Goal: Task Accomplishment & Management: Use online tool/utility

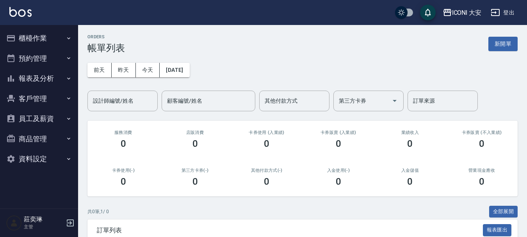
click at [42, 32] on button "櫃檯作業" at bounding box center [39, 38] width 72 height 20
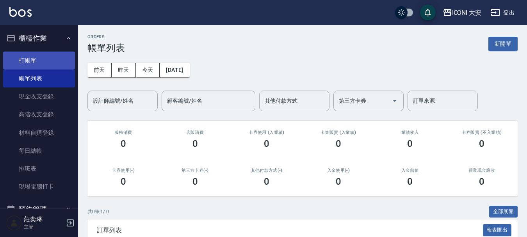
click at [27, 64] on link "打帳單" at bounding box center [39, 61] width 72 height 18
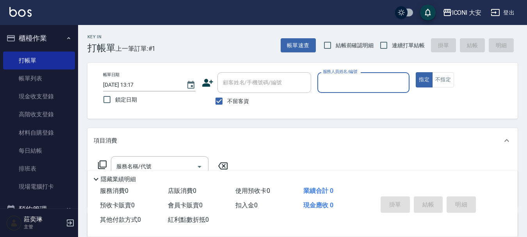
click at [342, 81] on input "服務人員姓名/編號" at bounding box center [364, 83] width 86 height 14
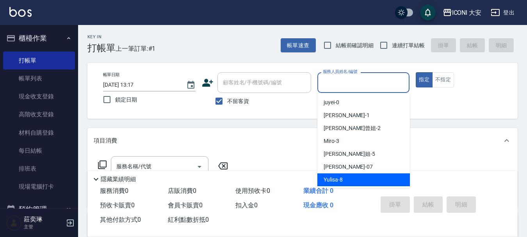
click at [341, 180] on span "Yulisa -8" at bounding box center [333, 180] width 19 height 8
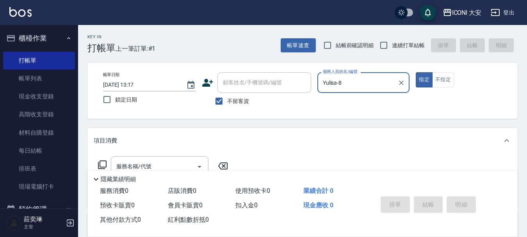
type input "Yulisa-8"
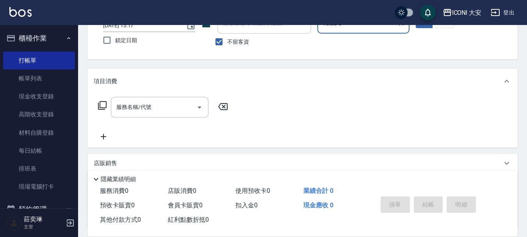
scroll to position [78, 0]
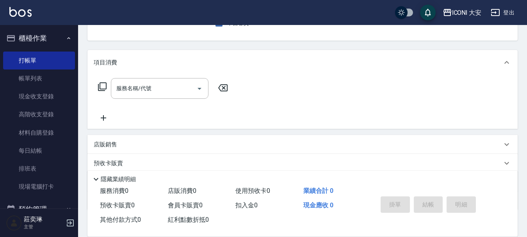
click at [103, 86] on icon at bounding box center [102, 86] width 9 height 9
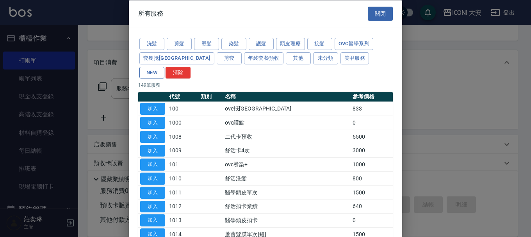
click at [164, 66] on button "NEW" at bounding box center [151, 72] width 25 height 12
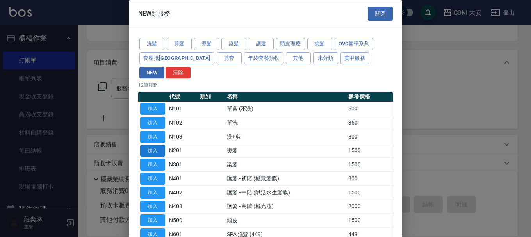
click at [157, 144] on button "加入" at bounding box center [152, 150] width 25 height 12
type input "燙髮(N201)"
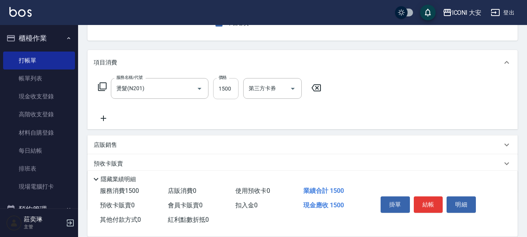
click at [228, 91] on input "1500" at bounding box center [225, 88] width 25 height 21
type input "2500"
click at [435, 206] on button "結帳" at bounding box center [428, 204] width 29 height 16
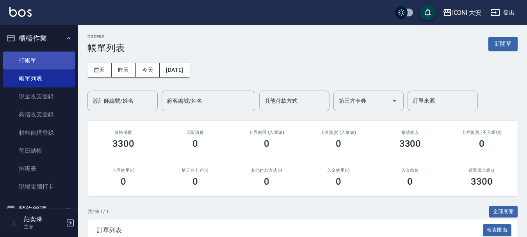
click at [32, 55] on link "打帳單" at bounding box center [39, 61] width 72 height 18
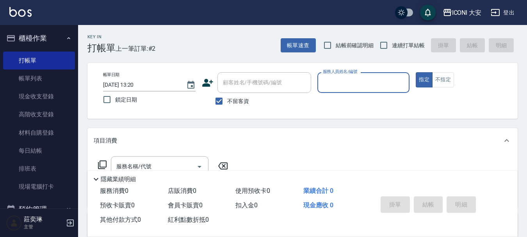
drag, startPoint x: 217, startPoint y: 101, endPoint x: 230, endPoint y: 92, distance: 15.8
click at [220, 100] on input "不留客資" at bounding box center [219, 101] width 16 height 16
checkbox input "false"
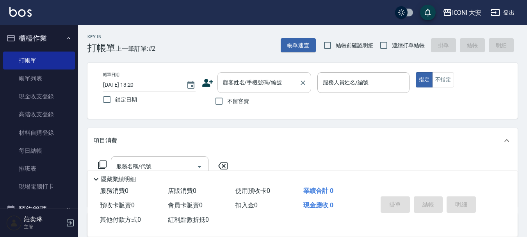
click at [244, 81] on div "顧客姓名/手機號碼/編號 顧客姓名/手機號碼/編號" at bounding box center [265, 82] width 94 height 21
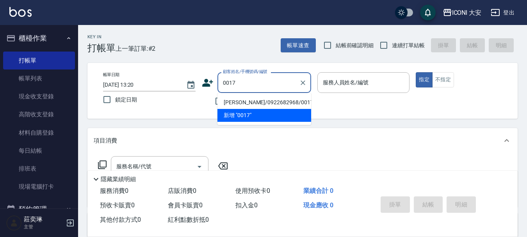
click at [260, 100] on li "莊惠萍/0922682968/0017" at bounding box center [265, 102] width 94 height 13
type input "莊惠萍/0922682968/0017"
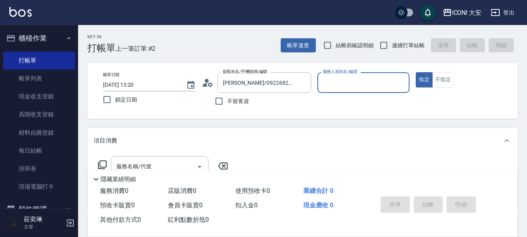
type input "Tseng曾姐-2"
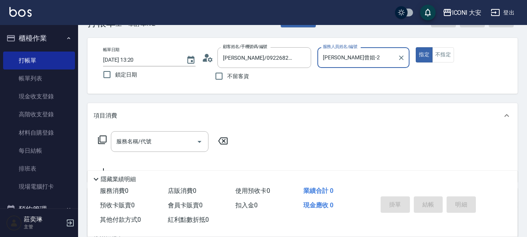
scroll to position [39, 0]
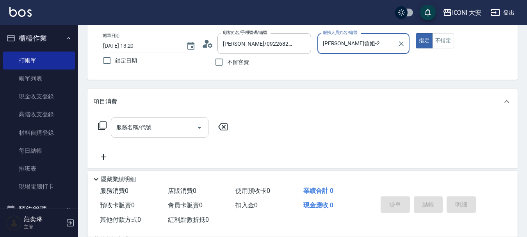
click at [163, 123] on input "服務名稱/代號" at bounding box center [153, 128] width 79 height 14
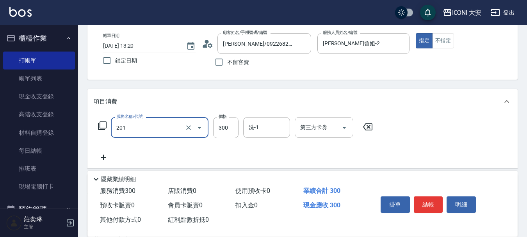
type input "張.曾洗髮　(201)"
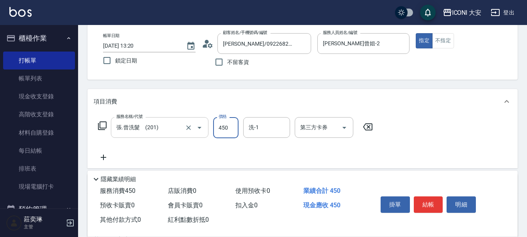
type input "450"
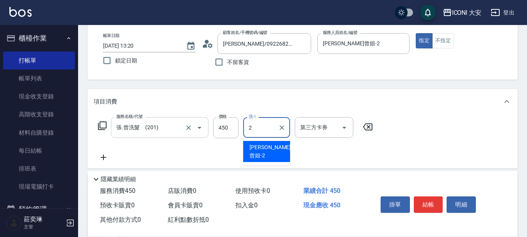
type input "Tseng曾姐-2"
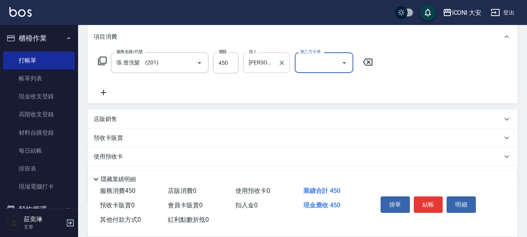
scroll to position [145, 0]
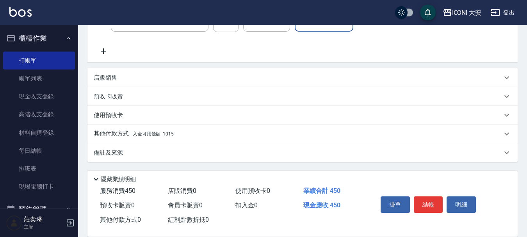
click at [144, 132] on span "入金可用餘額: 1015" at bounding box center [153, 133] width 41 height 5
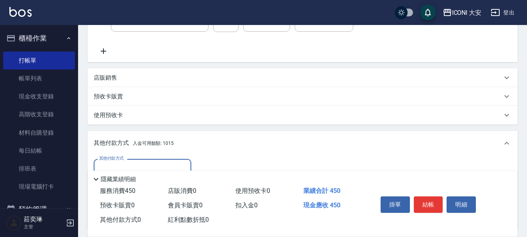
scroll to position [237, 0]
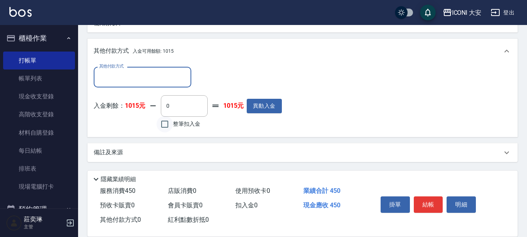
drag, startPoint x: 162, startPoint y: 124, endPoint x: 168, endPoint y: 125, distance: 5.5
click at [165, 125] on input "整筆扣入金" at bounding box center [165, 124] width 16 height 16
checkbox input "true"
type input "450"
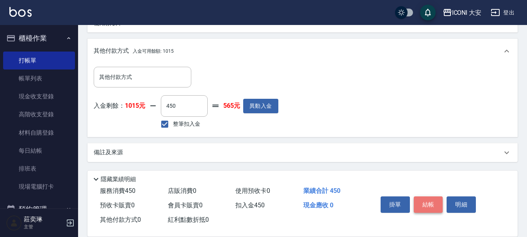
click at [426, 200] on button "結帳" at bounding box center [428, 204] width 29 height 16
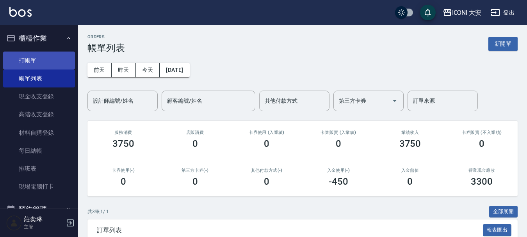
click at [30, 57] on link "打帳單" at bounding box center [39, 61] width 72 height 18
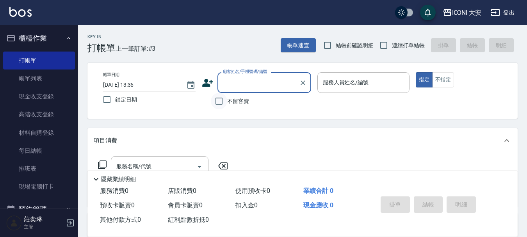
click at [221, 99] on input "不留客資" at bounding box center [219, 101] width 16 height 16
checkbox input "true"
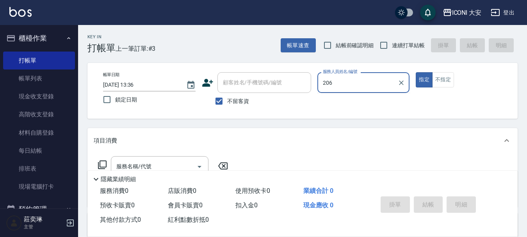
type input "206"
click at [416, 72] on button "指定" at bounding box center [424, 79] width 17 height 15
type button "true"
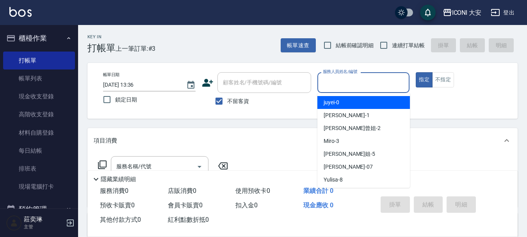
click at [347, 86] on input "服務人員姓名/編號" at bounding box center [364, 83] width 86 height 14
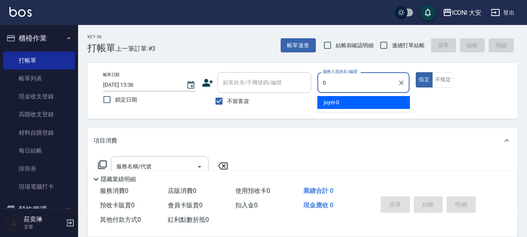
type input "juyei-0"
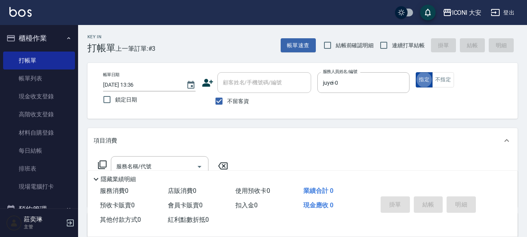
click at [428, 80] on button "指定" at bounding box center [424, 79] width 17 height 15
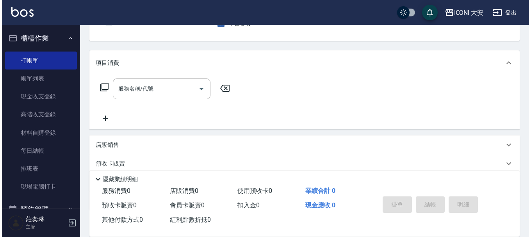
scroll to position [78, 0]
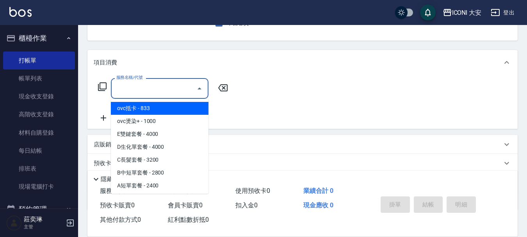
click at [164, 88] on input "服務名稱/代號" at bounding box center [153, 89] width 79 height 14
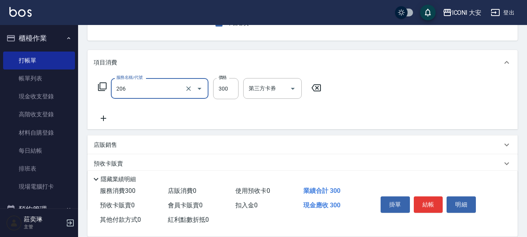
type input "洗髮(206)"
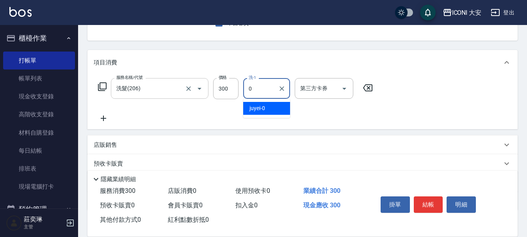
type input "juyei-0"
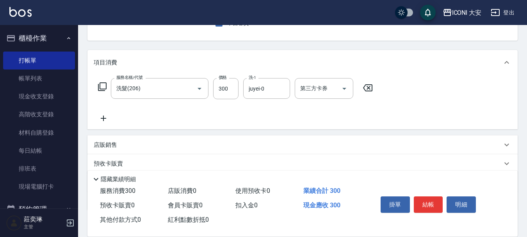
click at [104, 119] on icon at bounding box center [104, 118] width 20 height 9
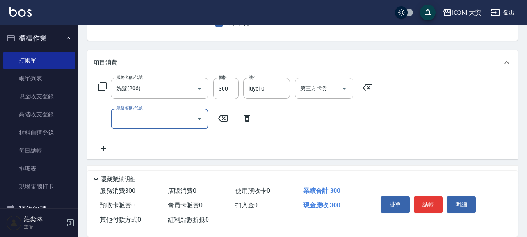
click at [101, 86] on icon at bounding box center [102, 86] width 9 height 9
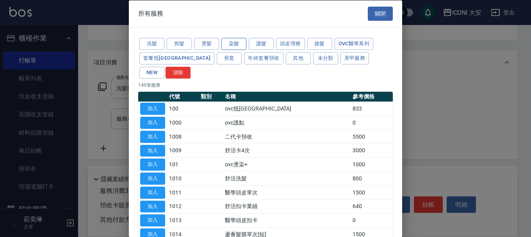
click at [237, 44] on button "染髮" at bounding box center [233, 44] width 25 height 12
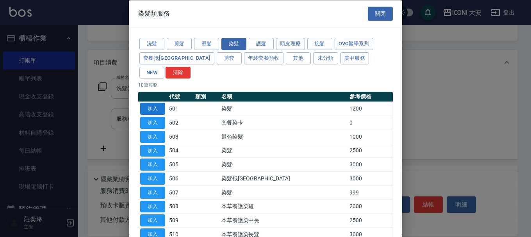
click at [156, 103] on button "加入" at bounding box center [152, 109] width 25 height 12
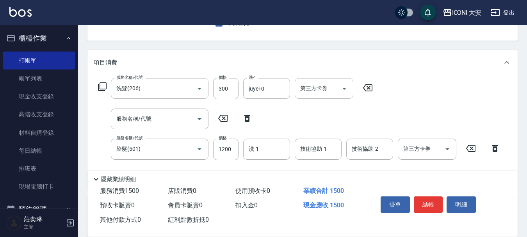
click at [247, 119] on icon at bounding box center [247, 118] width 20 height 9
type input "染髮(501)"
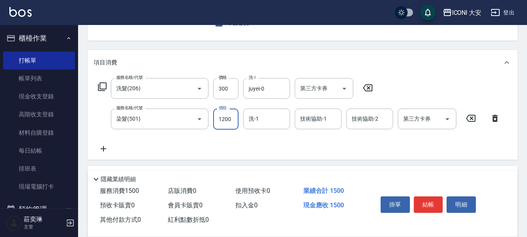
click at [232, 119] on input "1200" at bounding box center [225, 119] width 25 height 21
type input "1800"
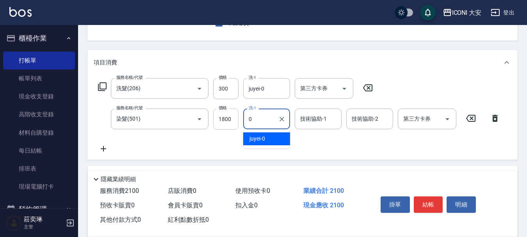
type input "juyei-0"
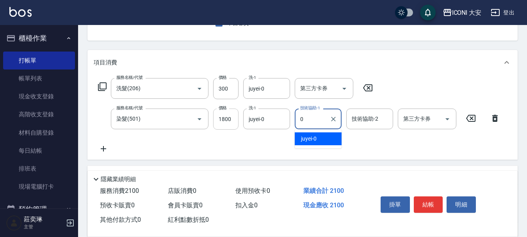
type input "juyei-0"
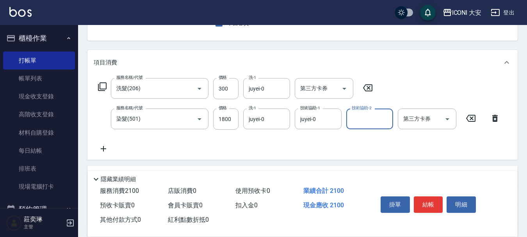
click at [105, 149] on icon at bounding box center [103, 148] width 5 height 5
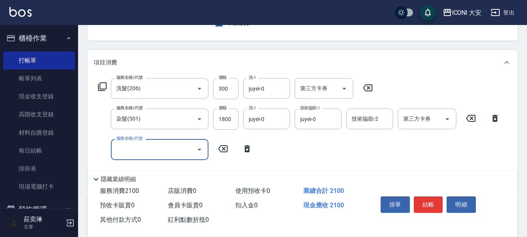
click at [105, 84] on icon at bounding box center [102, 86] width 9 height 9
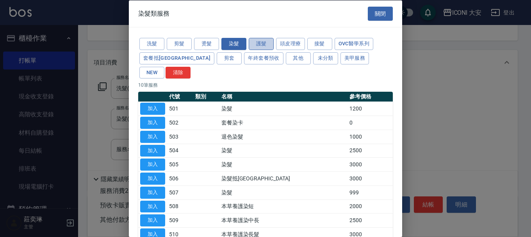
click at [259, 45] on button "護髮" at bounding box center [261, 44] width 25 height 12
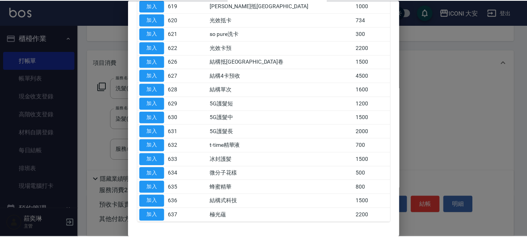
scroll to position [312, 0]
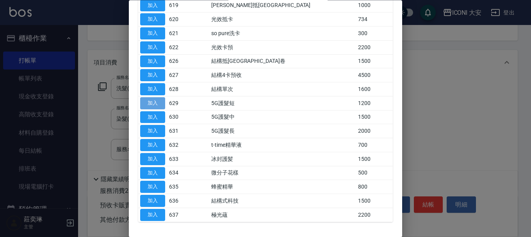
click at [150, 97] on button "加入" at bounding box center [152, 103] width 25 height 12
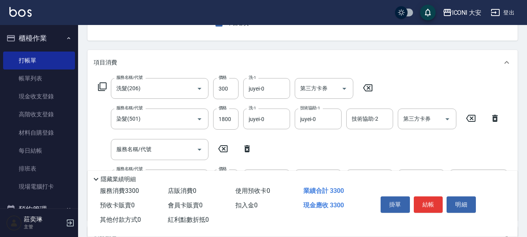
click at [245, 149] on icon at bounding box center [246, 148] width 5 height 7
type input "5G護髮短(629)"
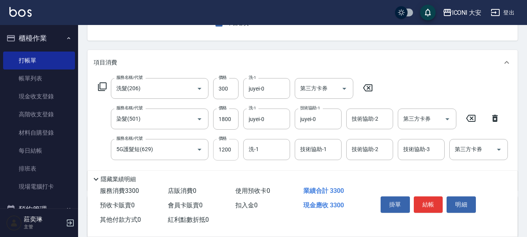
click at [233, 147] on input "1200" at bounding box center [225, 149] width 25 height 21
type input "1000"
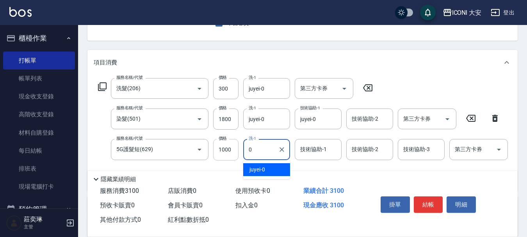
type input "juyei-0"
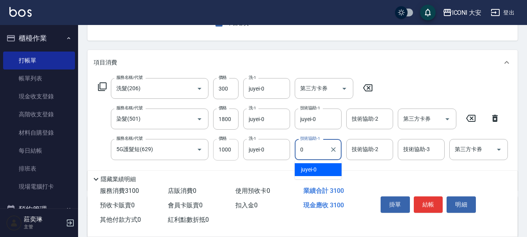
type input "juyei-0"
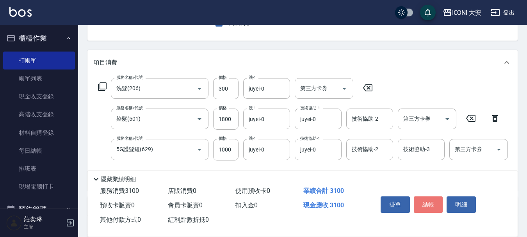
click at [428, 199] on button "結帳" at bounding box center [428, 204] width 29 height 16
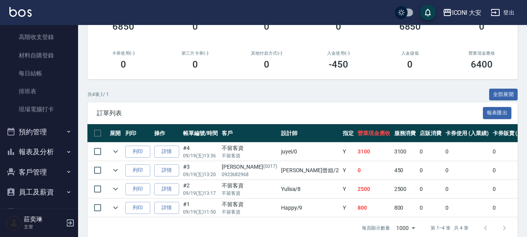
scroll to position [78, 0]
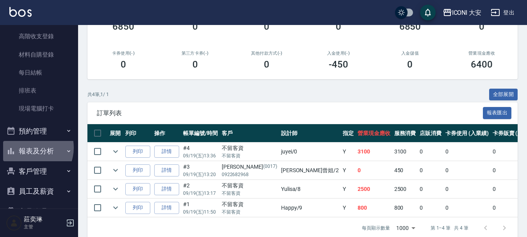
click at [29, 148] on button "報表及分析" at bounding box center [39, 151] width 72 height 20
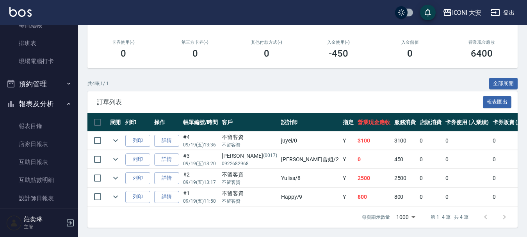
scroll to position [234, 0]
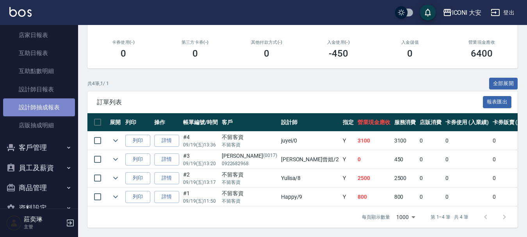
click at [46, 103] on link "設計師抽成報表" at bounding box center [39, 107] width 72 height 18
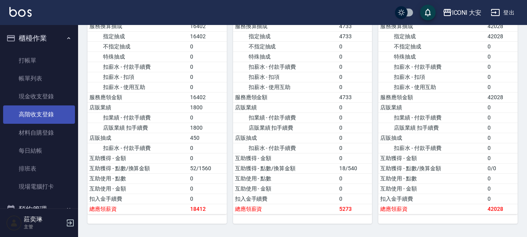
scroll to position [156, 0]
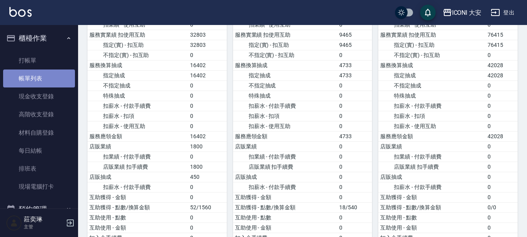
click at [45, 82] on link "帳單列表" at bounding box center [39, 79] width 72 height 18
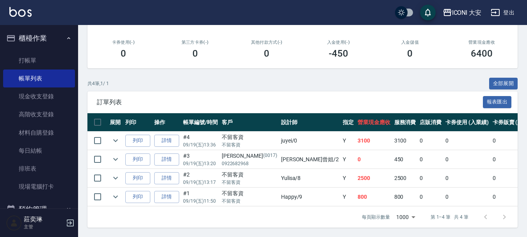
scroll to position [134, 0]
